Goal: Transaction & Acquisition: Obtain resource

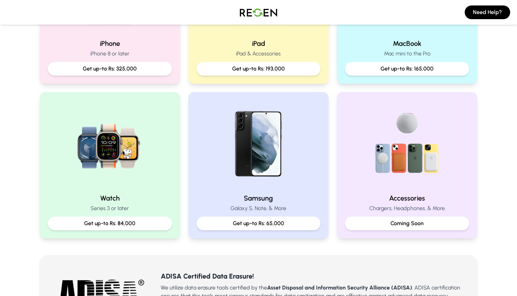
scroll to position [241, 0]
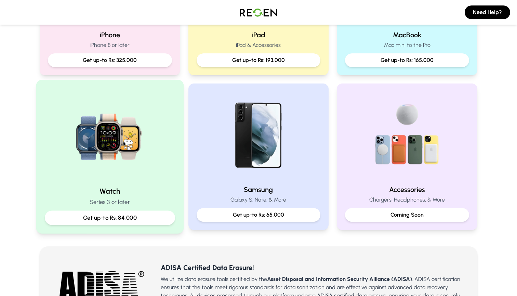
click at [113, 212] on div "Get up-to Rs: 84,000" at bounding box center [110, 218] width 130 height 14
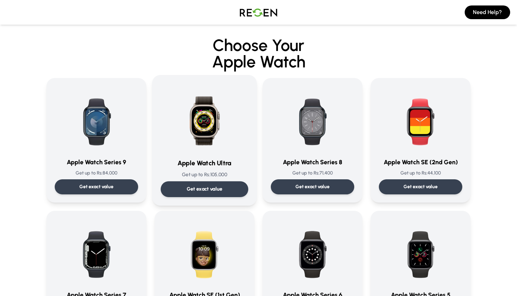
click at [199, 184] on div "Get exact value" at bounding box center [205, 189] width 88 height 16
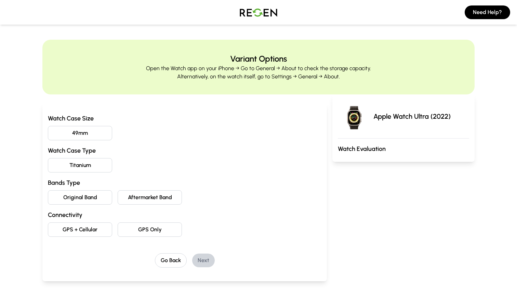
click at [82, 133] on button "49mm" at bounding box center [80, 133] width 64 height 14
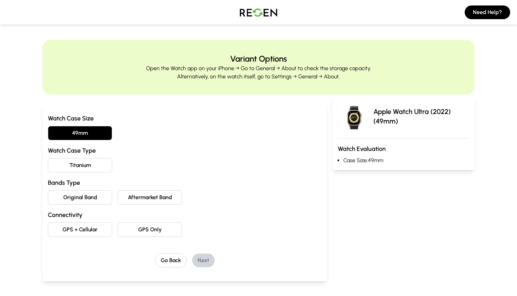
click at [81, 172] on button "Titanium" at bounding box center [80, 165] width 64 height 14
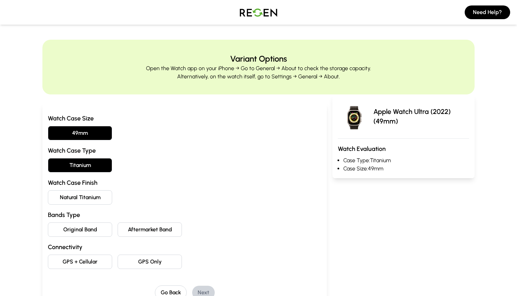
click at [83, 200] on button "Natural Titanium" at bounding box center [80, 197] width 64 height 14
click at [88, 228] on button "Original Band" at bounding box center [80, 229] width 64 height 14
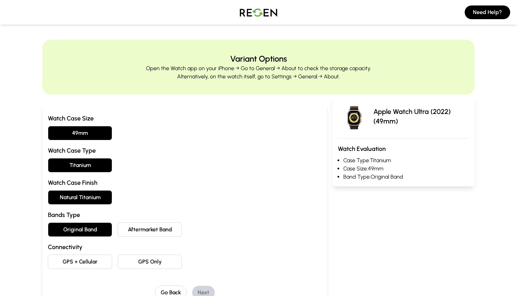
click at [87, 255] on button "GPS + Cellular" at bounding box center [80, 261] width 64 height 14
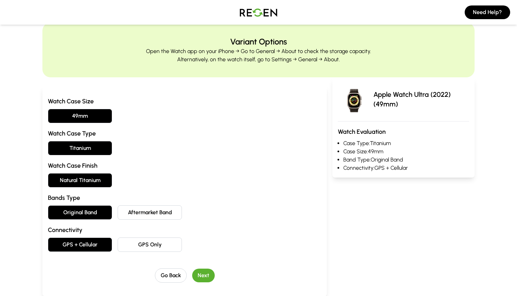
scroll to position [27, 0]
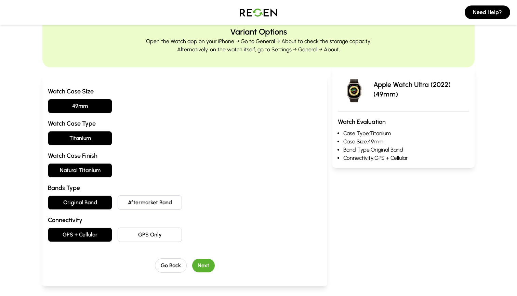
click at [200, 269] on button "Next" at bounding box center [203, 266] width 23 height 14
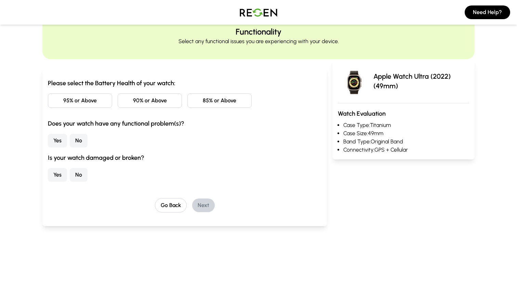
scroll to position [0, 0]
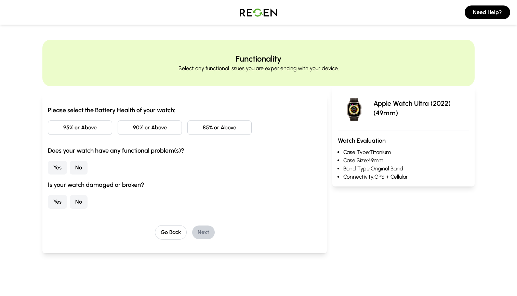
click at [99, 126] on button "95% or Above" at bounding box center [80, 127] width 64 height 14
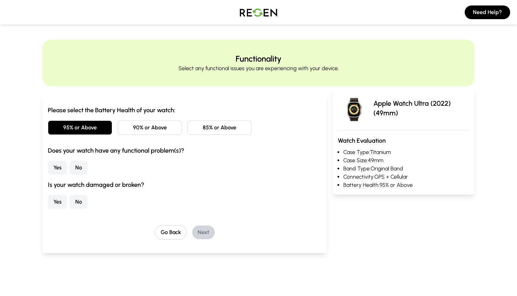
click at [76, 171] on button "No" at bounding box center [79, 168] width 18 height 14
click at [77, 202] on button "No" at bounding box center [79, 202] width 18 height 14
click at [203, 236] on button "Next" at bounding box center [203, 232] width 23 height 14
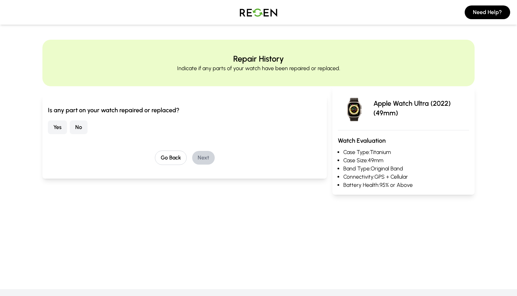
click at [75, 128] on button "No" at bounding box center [79, 127] width 18 height 14
click at [195, 158] on button "Next" at bounding box center [203, 158] width 23 height 14
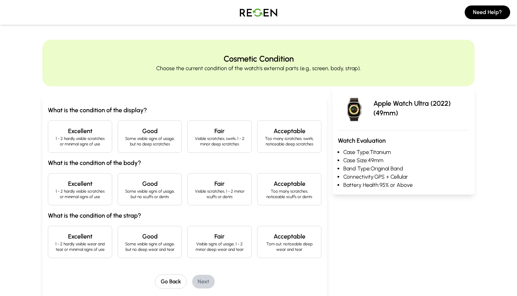
click at [99, 135] on h4 "Excellent" at bounding box center [80, 131] width 53 height 10
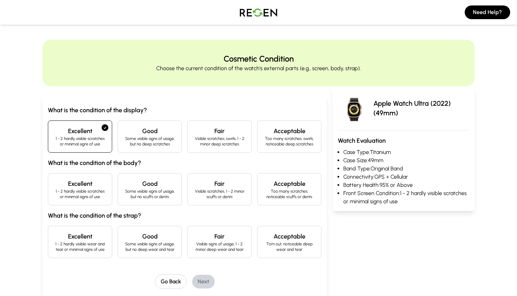
click at [81, 192] on p "1 - 2 hardly visible scratches or minimal signs of use" at bounding box center [80, 193] width 53 height 11
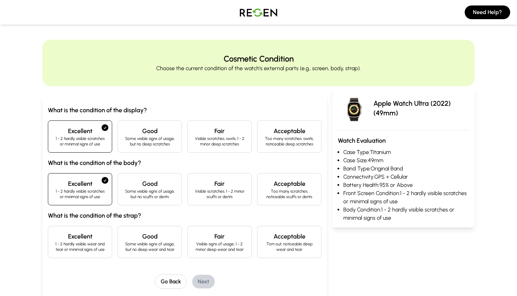
click at [79, 241] on p "1 - 2 hardly visible wear and tear or minimal signs of use" at bounding box center [80, 246] width 53 height 11
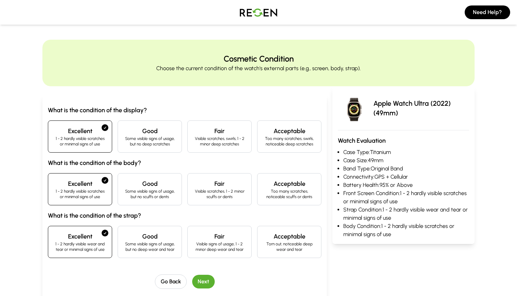
click at [208, 283] on button "Next" at bounding box center [203, 282] width 23 height 14
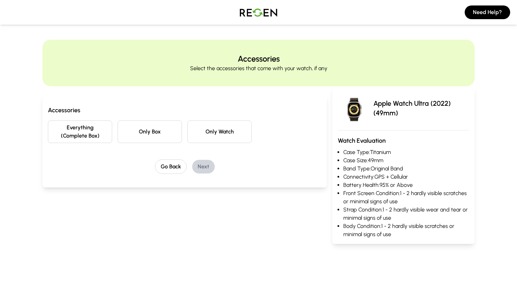
click at [95, 137] on button "Everything (Complete Box)" at bounding box center [80, 131] width 64 height 23
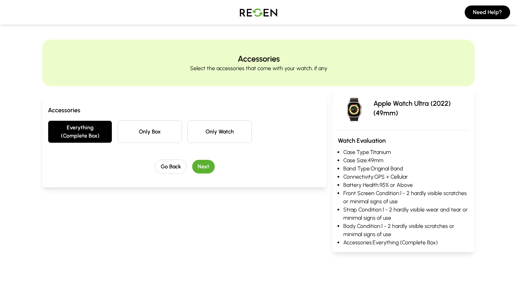
click at [206, 167] on button "Next" at bounding box center [203, 167] width 23 height 14
